Goal: Find specific page/section

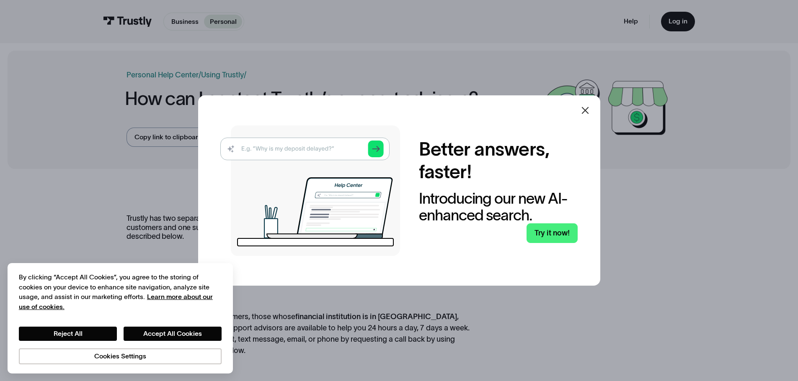
click at [590, 110] on icon at bounding box center [585, 111] width 10 height 10
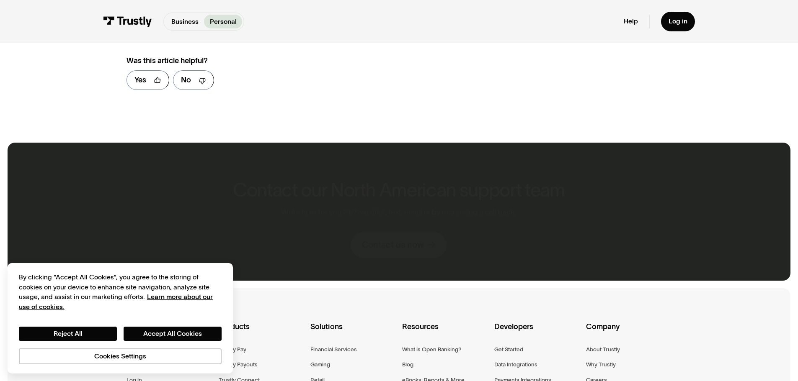
scroll to position [461, 0]
